Goal: Task Accomplishment & Management: Manage account settings

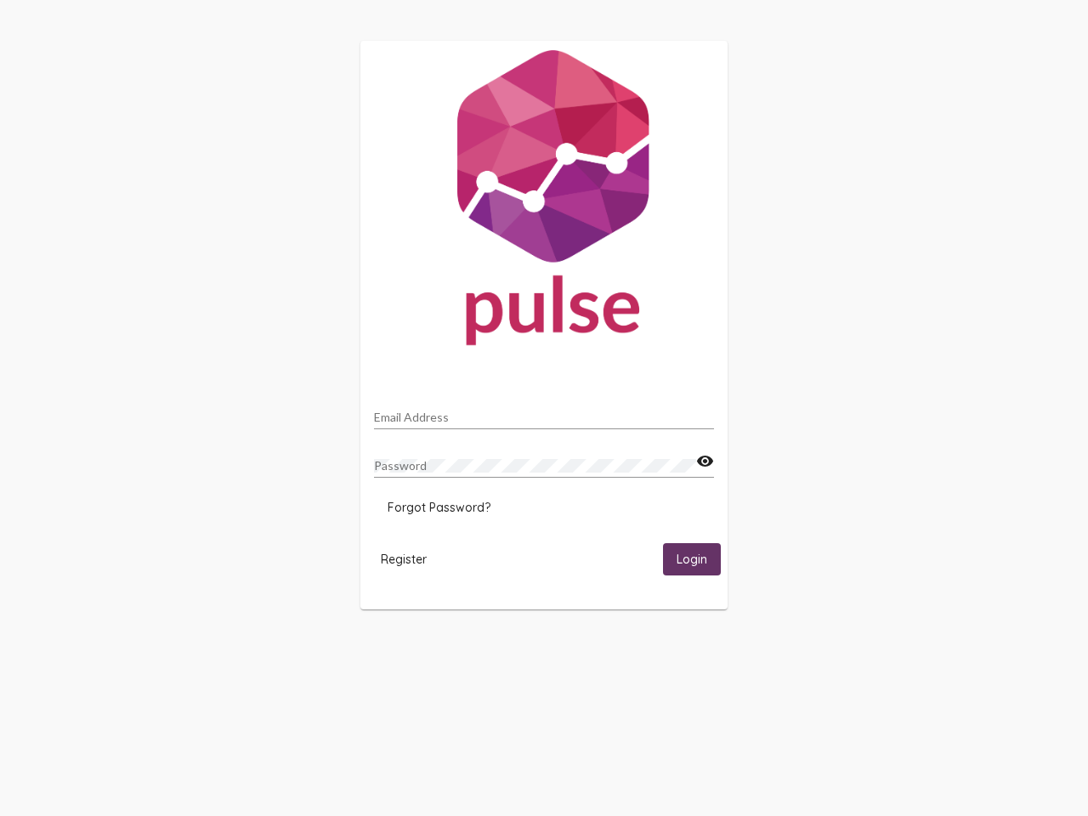
click at [544, 412] on input "Email Address" at bounding box center [544, 418] width 340 height 14
click at [705, 462] on mat-icon "visibility" at bounding box center [705, 461] width 18 height 20
click at [439, 507] on span "Forgot Password?" at bounding box center [439, 507] width 103 height 15
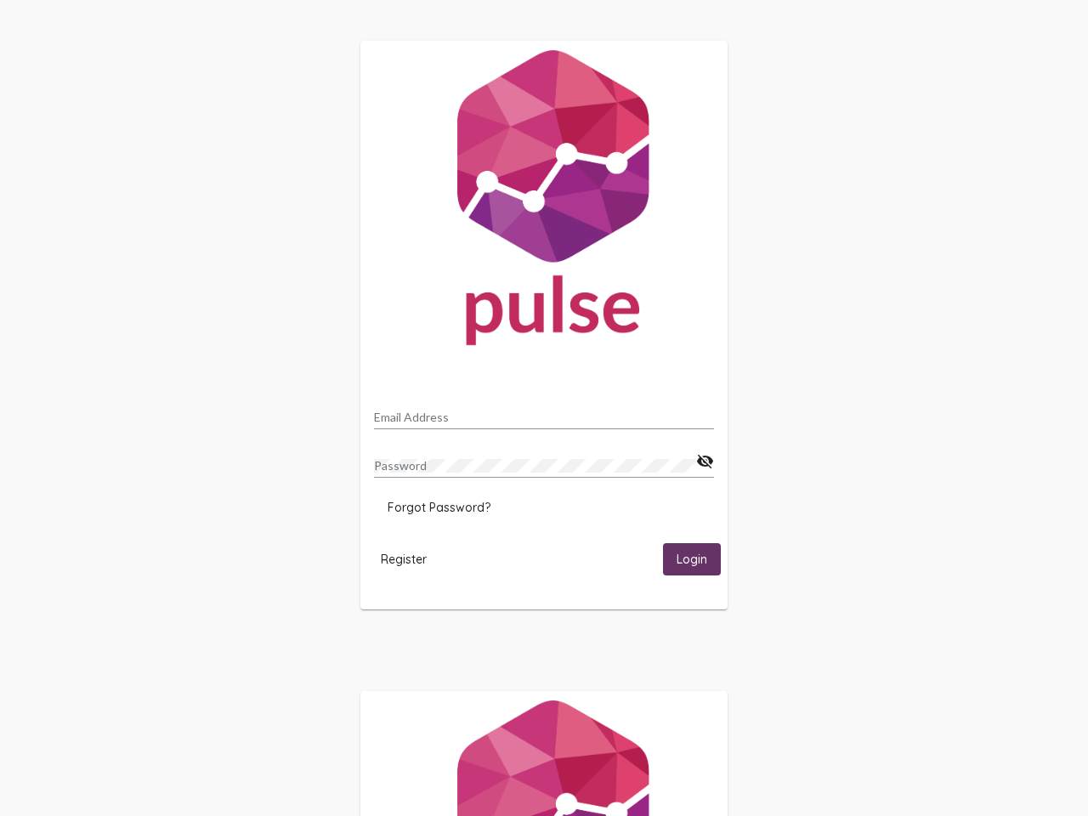
click at [404, 558] on span "Register" at bounding box center [404, 559] width 46 height 15
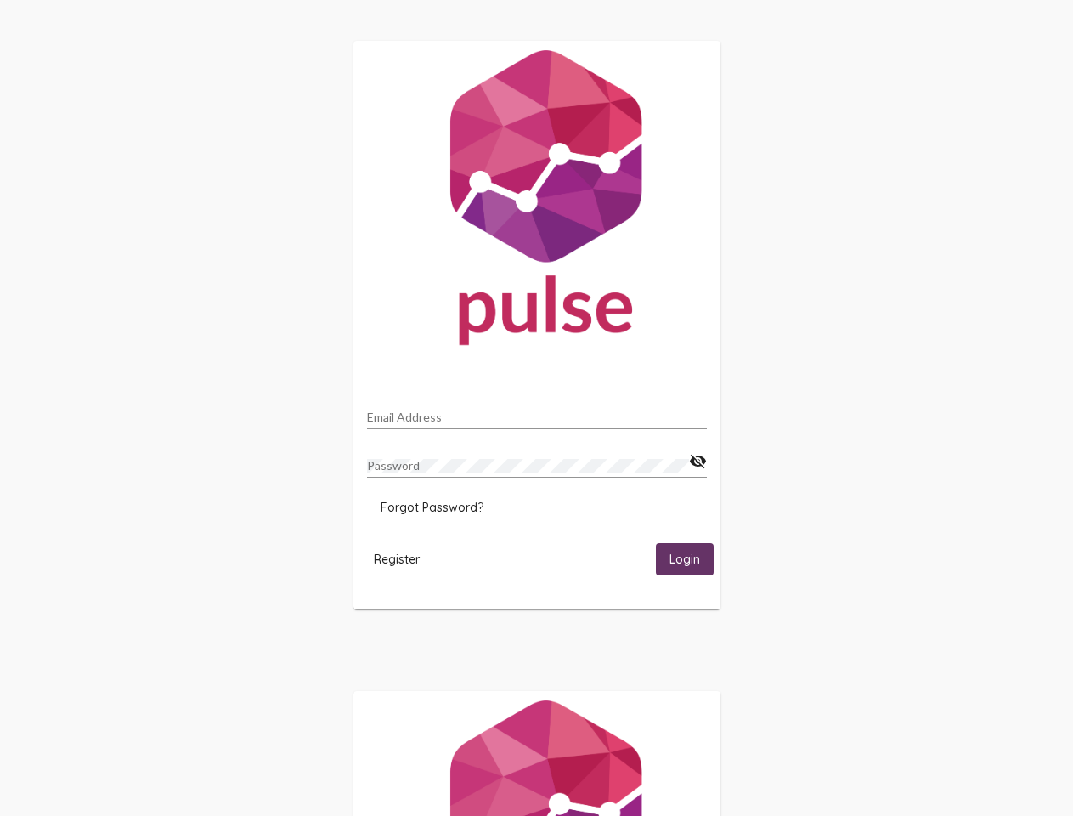
click at [692, 558] on span "Login" at bounding box center [685, 559] width 31 height 15
